Goal: Navigation & Orientation: Find specific page/section

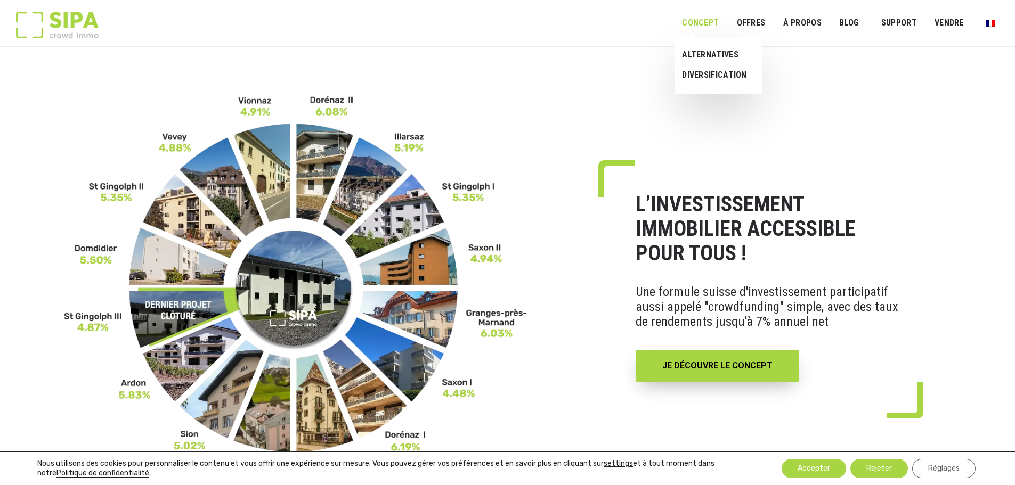
click at [701, 12] on link "Concept" at bounding box center [700, 23] width 51 height 24
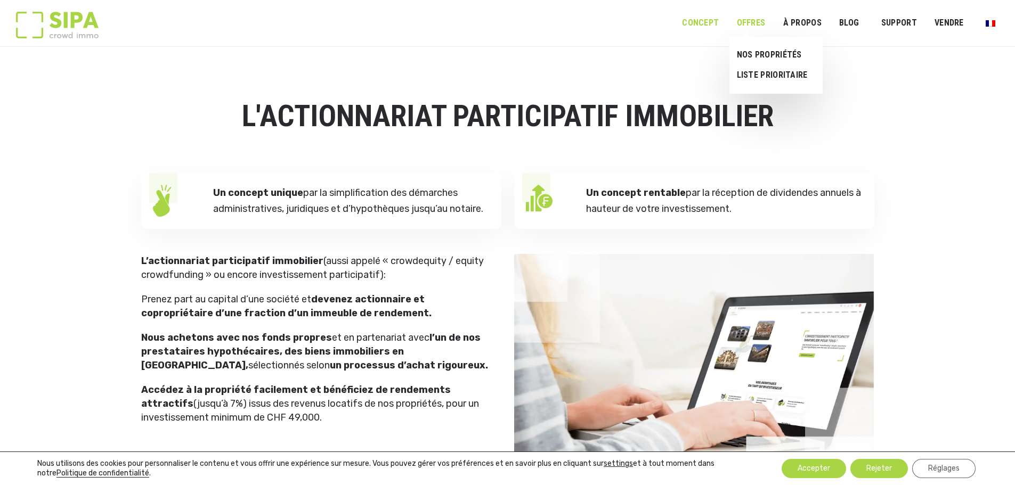
click at [765, 24] on link "OFFRES" at bounding box center [750, 23] width 43 height 24
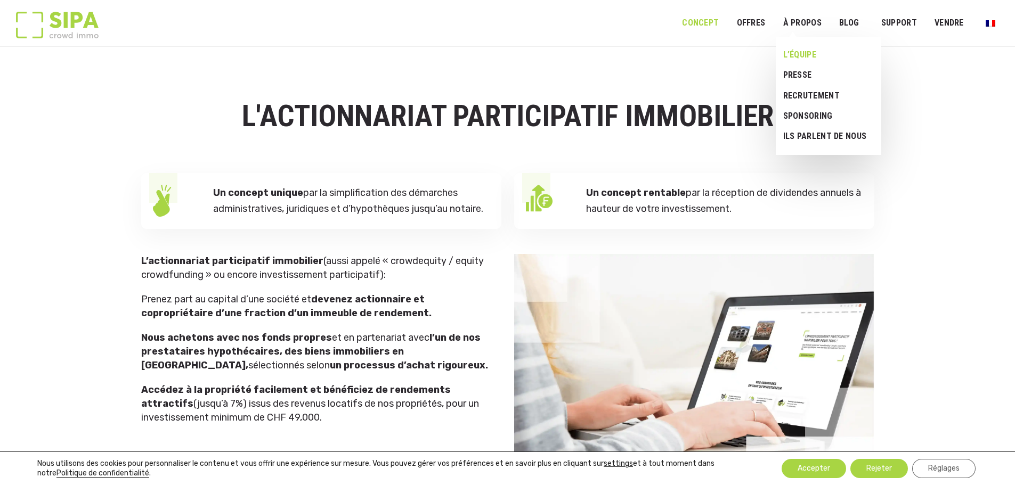
click at [801, 52] on link "L’ÉQUIPE" at bounding box center [825, 55] width 98 height 20
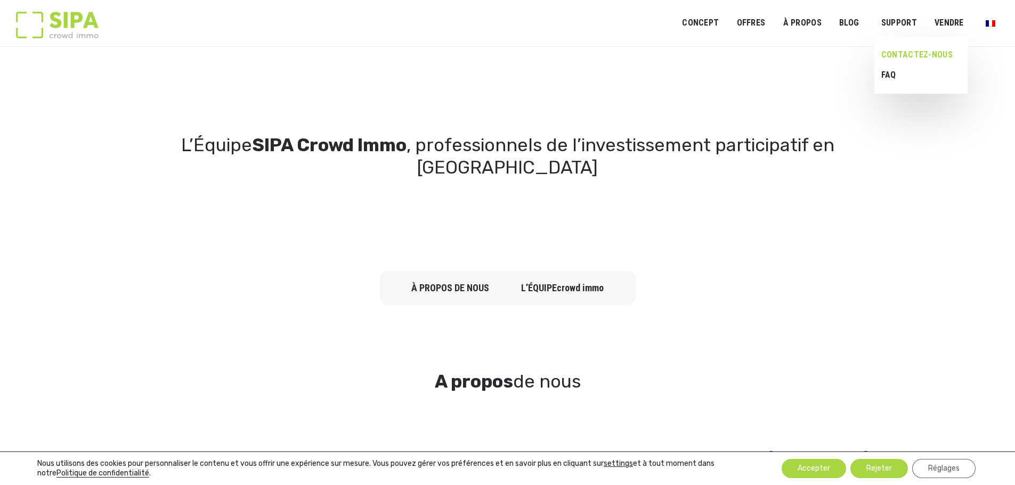
click at [896, 55] on link "CONTACTEZ-NOUS" at bounding box center [917, 55] width 86 height 20
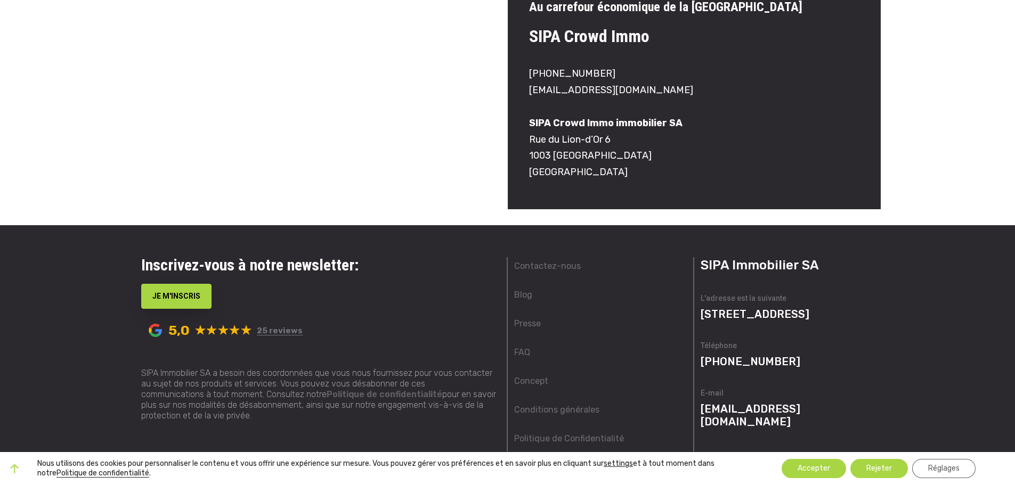
scroll to position [899, 0]
